Goal: Check status: Check status

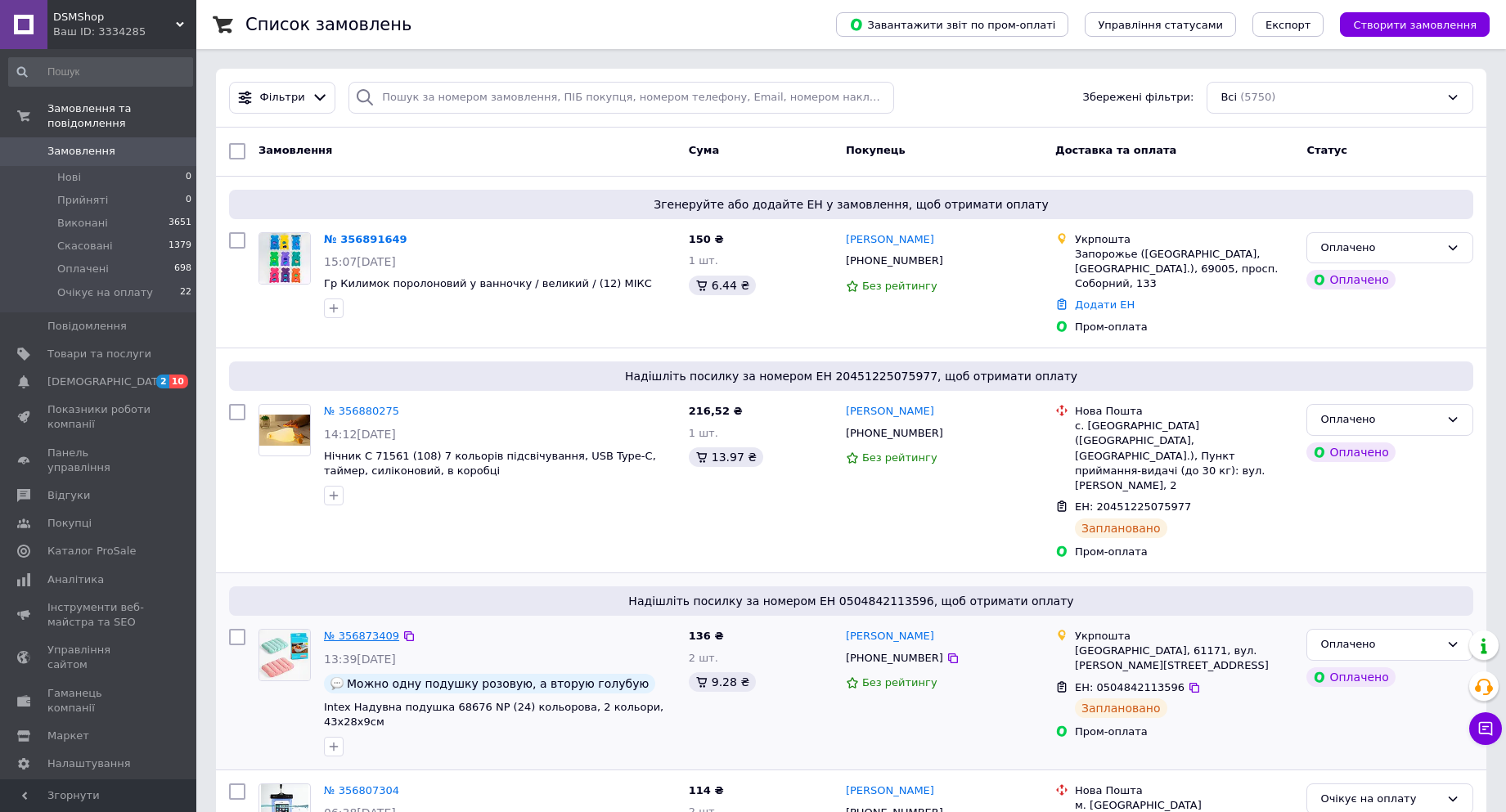
click at [364, 630] on link "№ 356873409" at bounding box center [362, 635] width 75 height 12
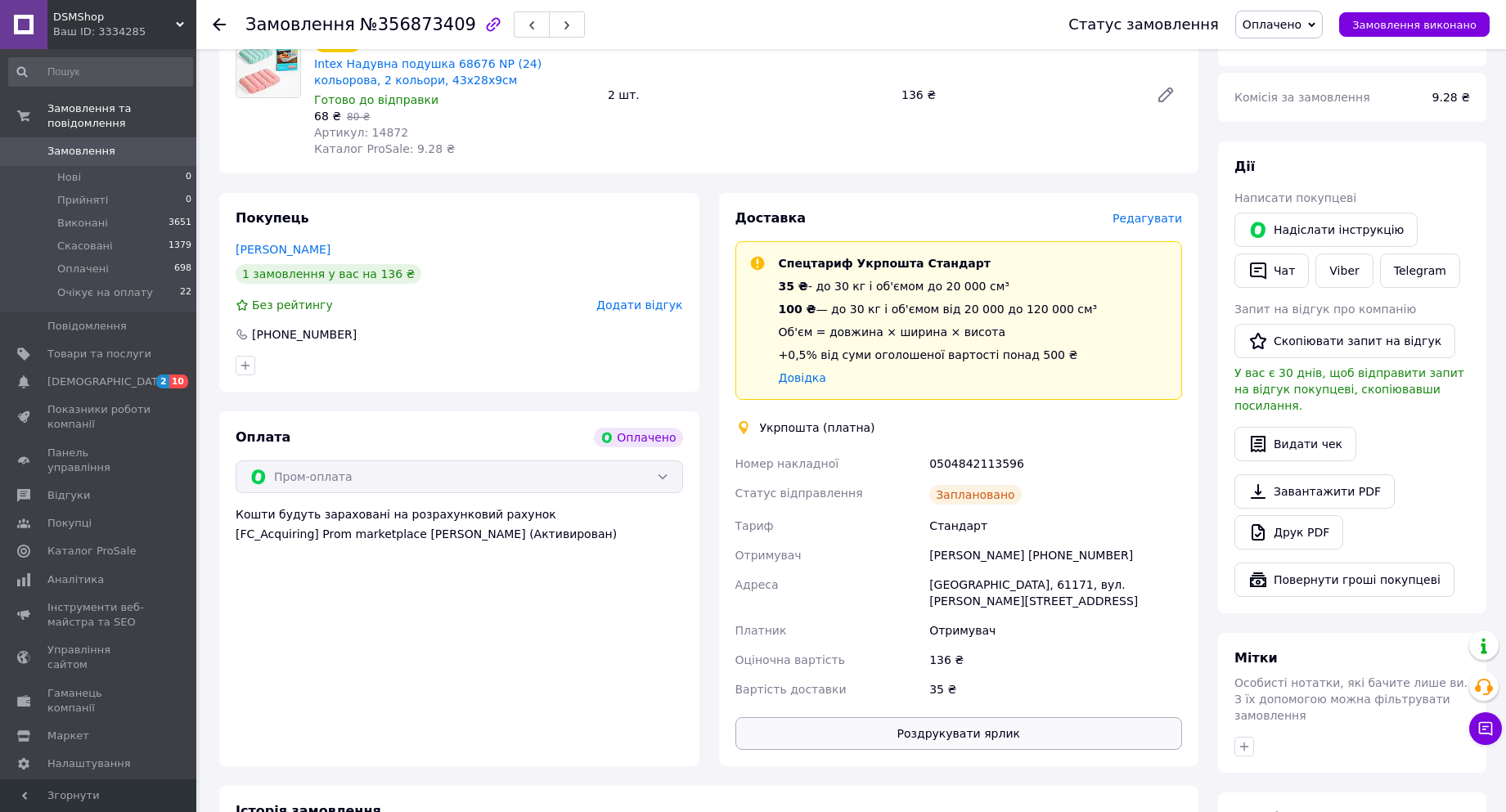
scroll to position [245, 0]
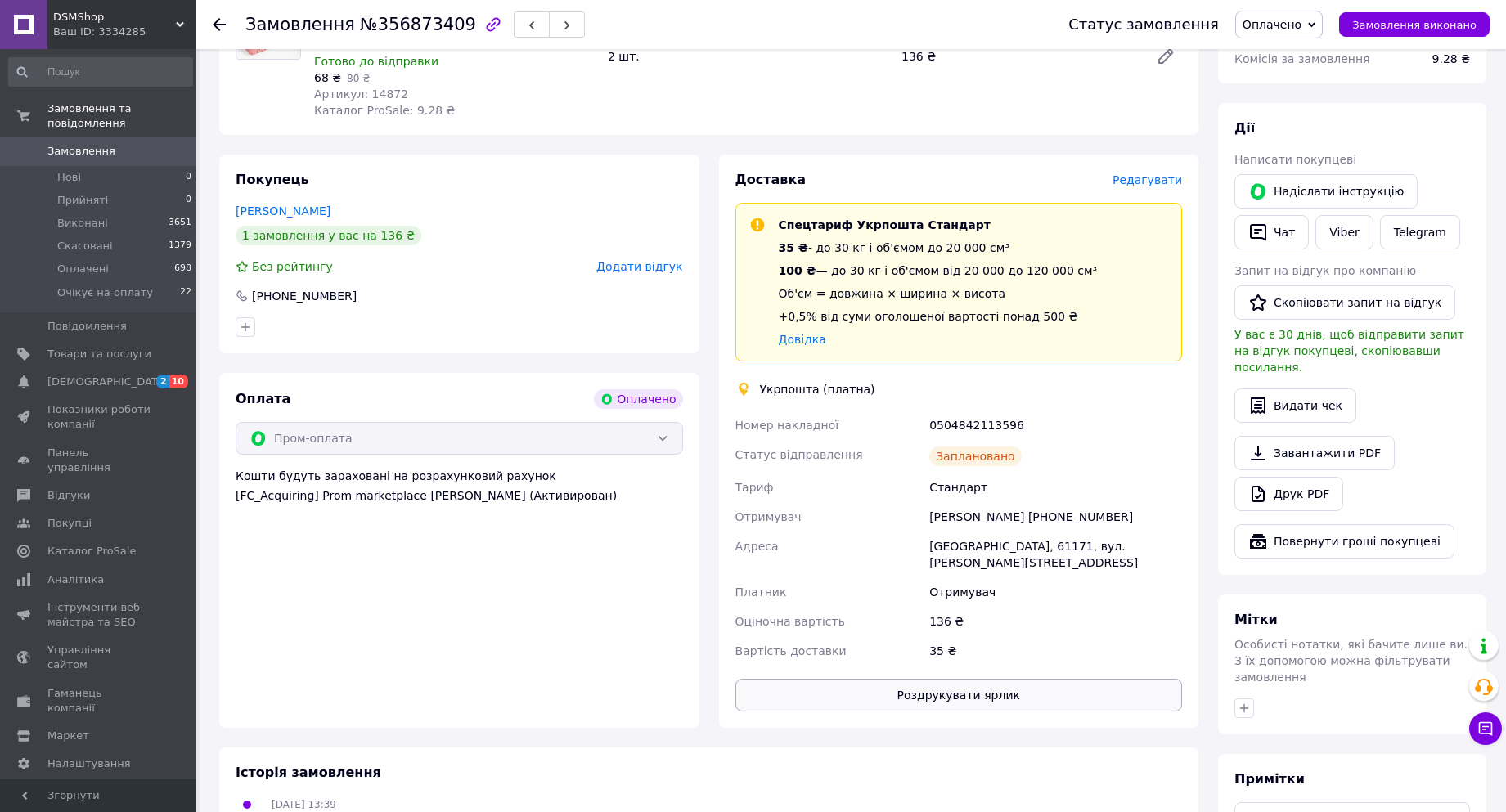
click at [987, 680] on button "Роздрукувати ярлик" at bounding box center [958, 695] width 447 height 33
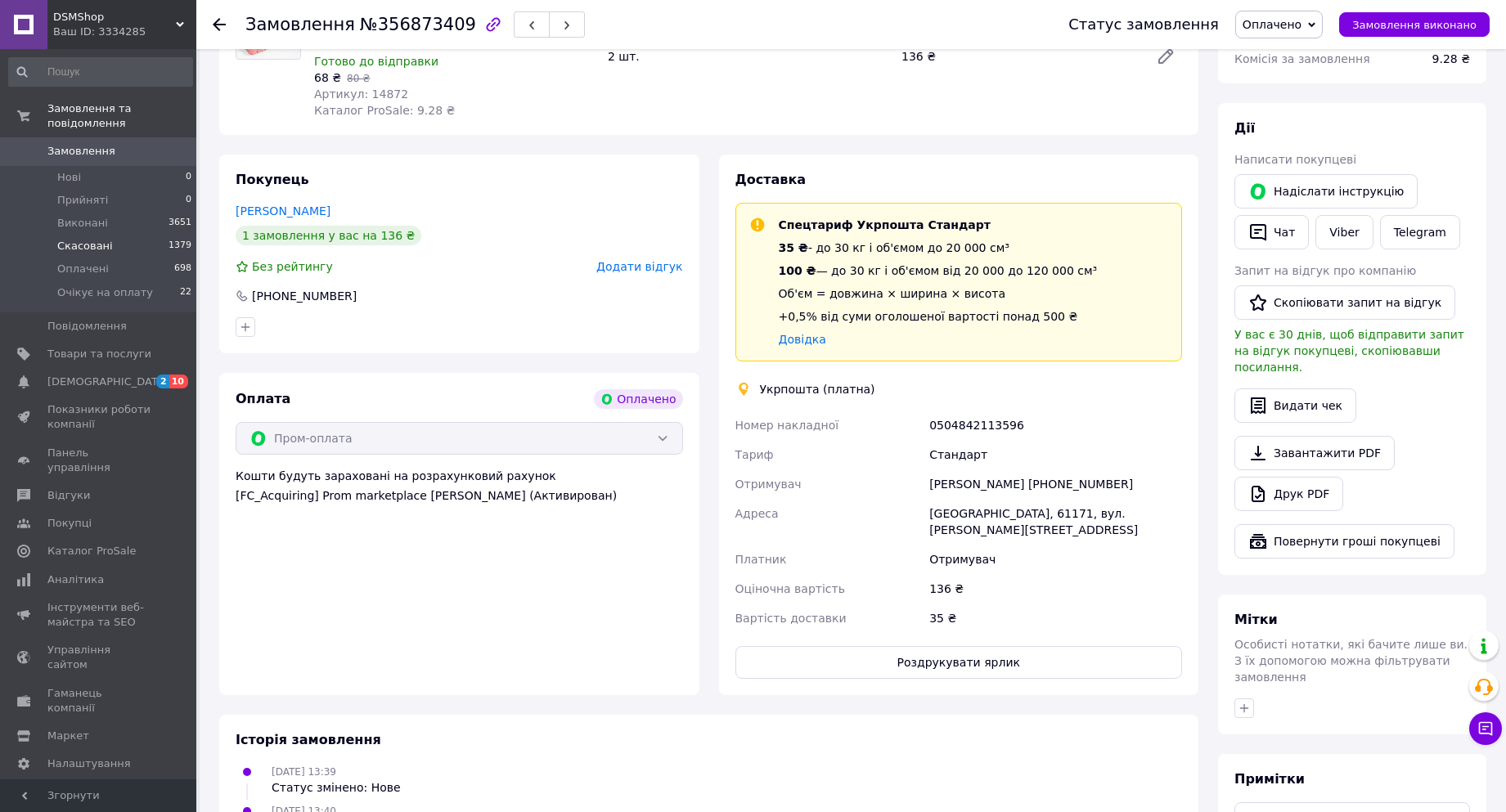
scroll to position [245, 0]
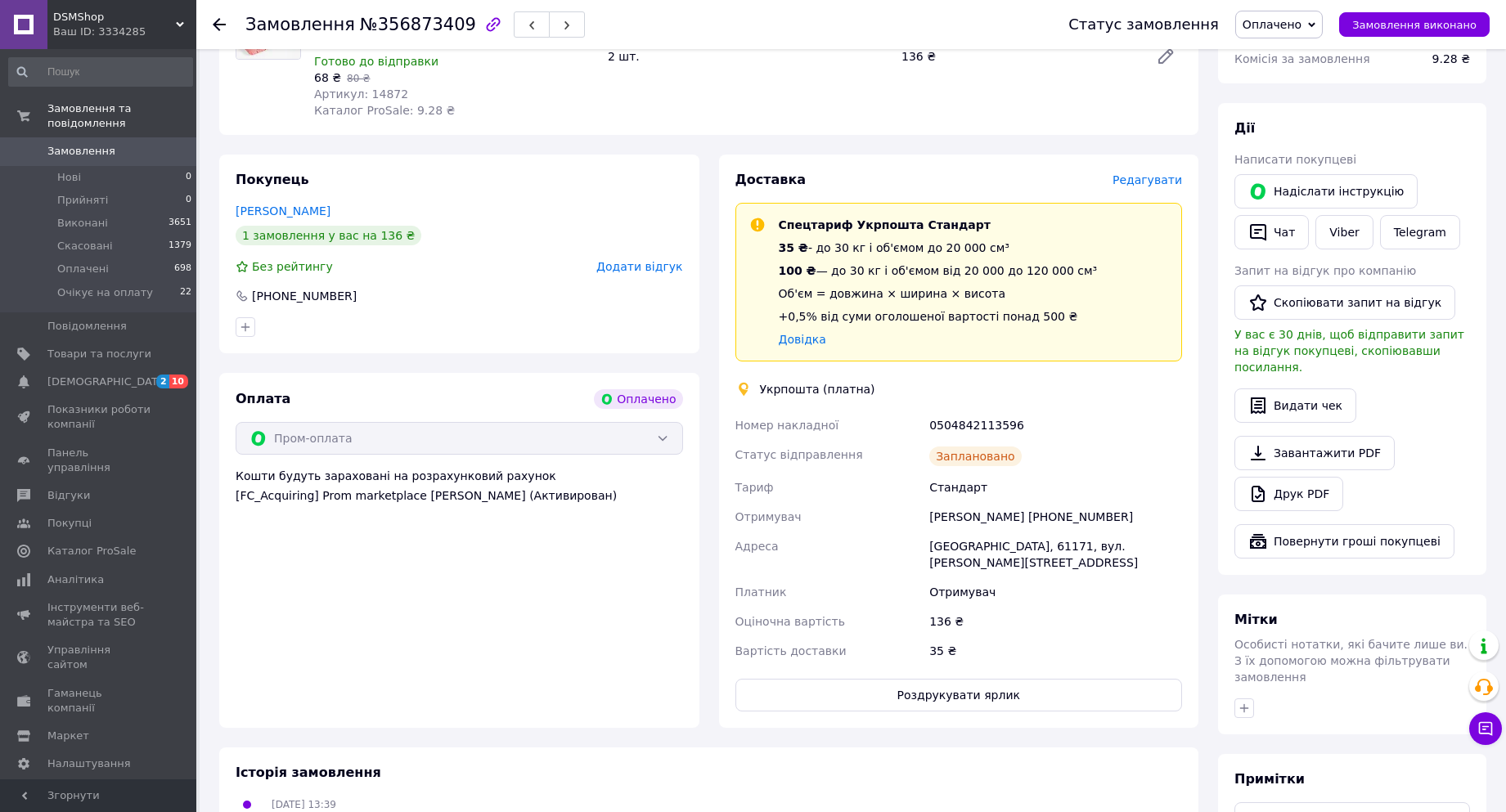
click at [79, 144] on span "Замовлення" at bounding box center [81, 151] width 68 height 15
